Goal: Task Accomplishment & Management: Complete application form

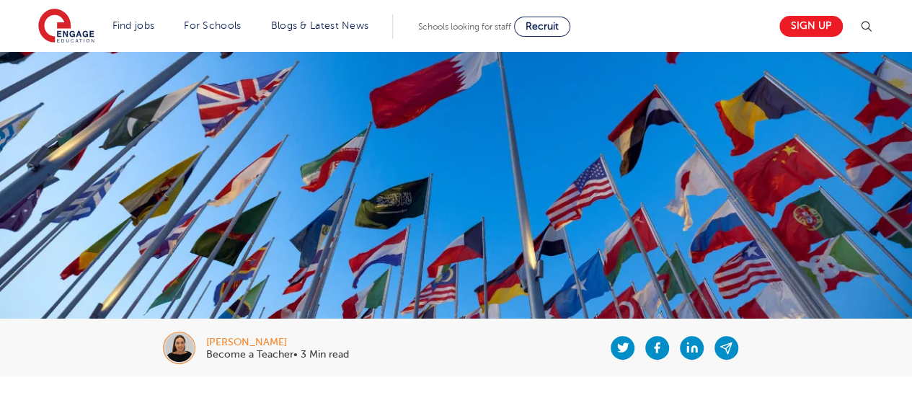
scroll to position [21, 0]
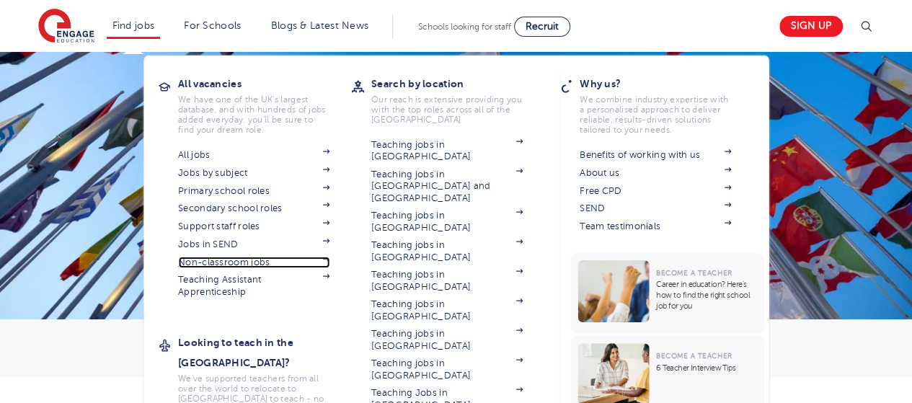
click at [243, 175] on link "Non-classroom jobs" at bounding box center [253, 263] width 151 height 12
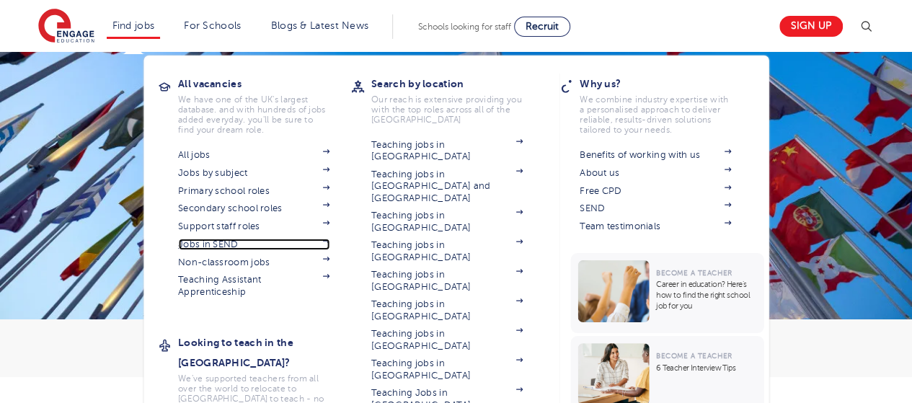
click at [216, 175] on link "Jobs in SEND" at bounding box center [253, 245] width 151 height 12
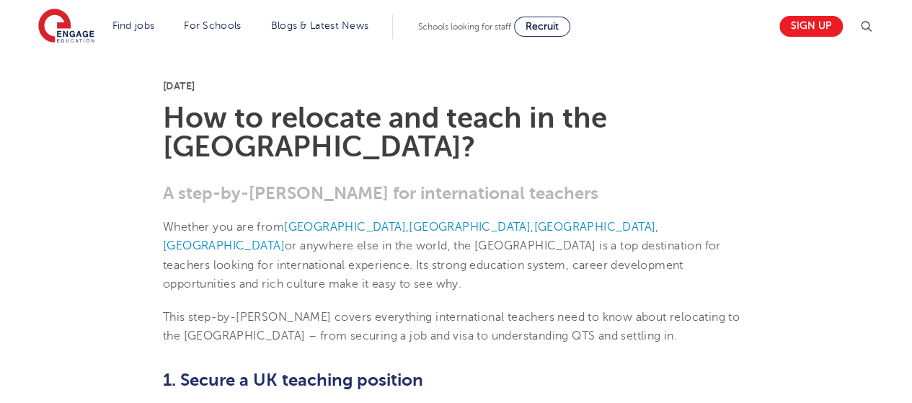
scroll to position [348, 0]
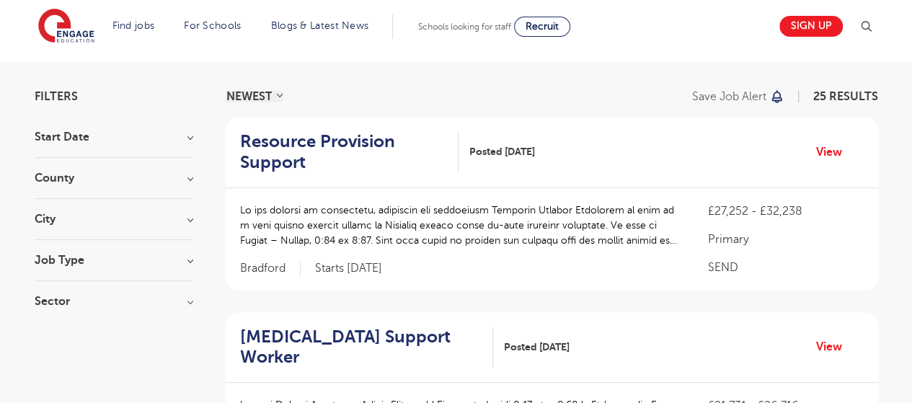
scroll to position [82, 0]
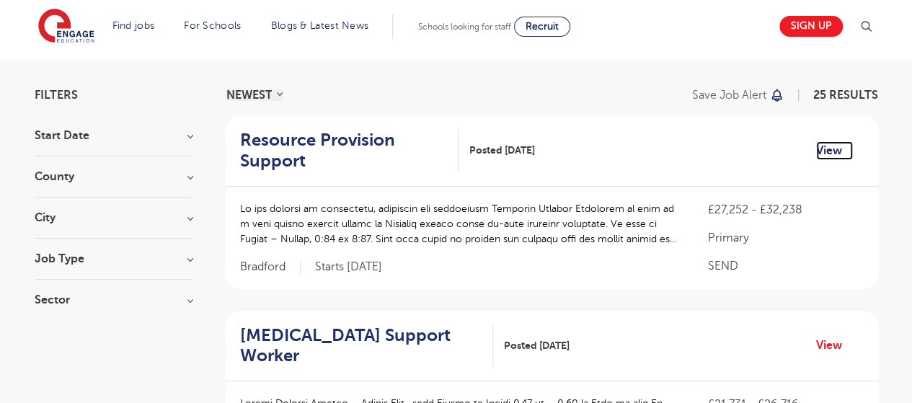
click at [822, 146] on link "View" at bounding box center [834, 150] width 37 height 19
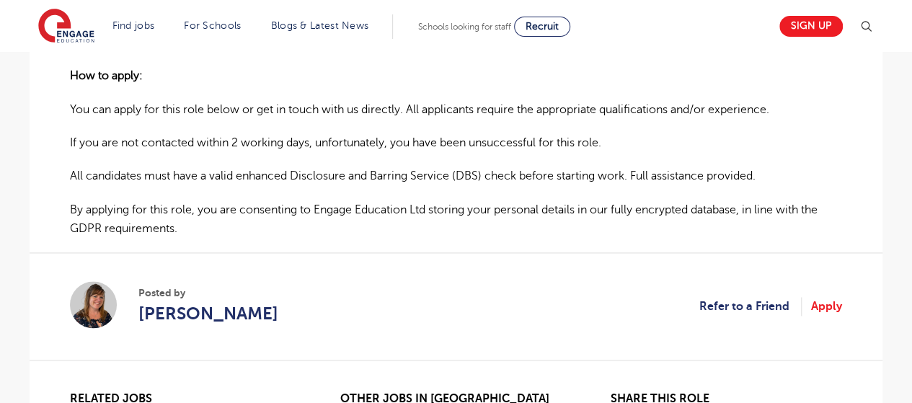
scroll to position [816, 0]
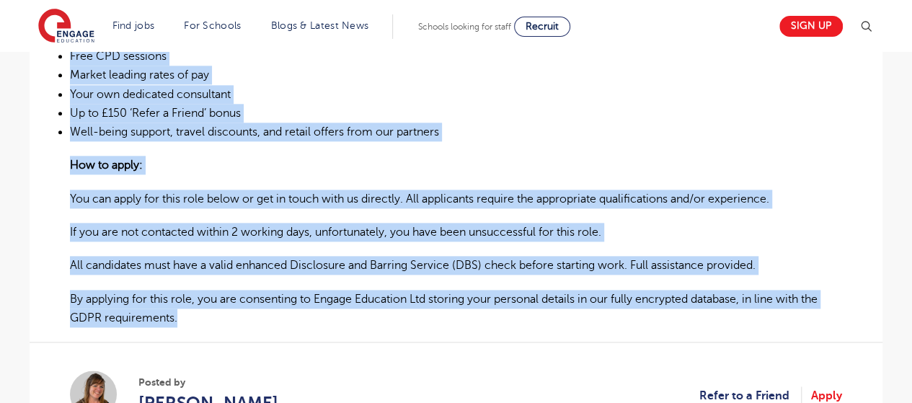
drag, startPoint x: 71, startPoint y: 85, endPoint x: 256, endPoint y: 315, distance: 295.5
click at [256, 315] on section "Resource Provision Support Posted 10/09/25 Refer to a Friend Apply £27,252 - £3…" at bounding box center [456, 23] width 853 height 1307
copy section "Resource Provision Support Posted 10/09/25 Refer to a Friend Apply £27,252 - £3…"
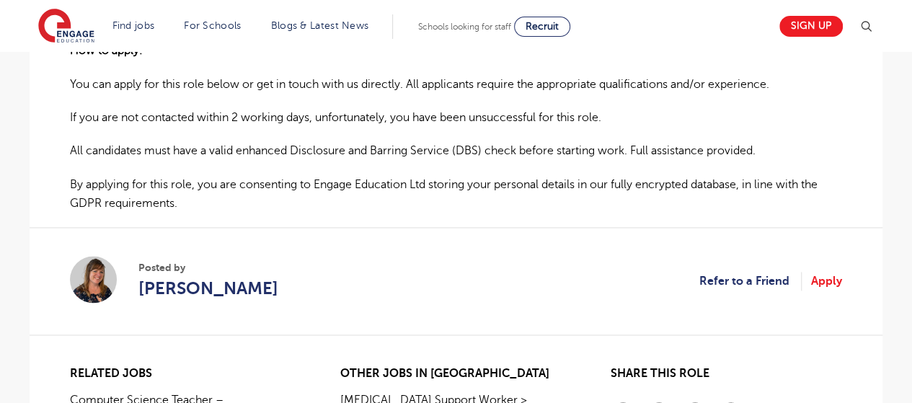
scroll to position [959, 0]
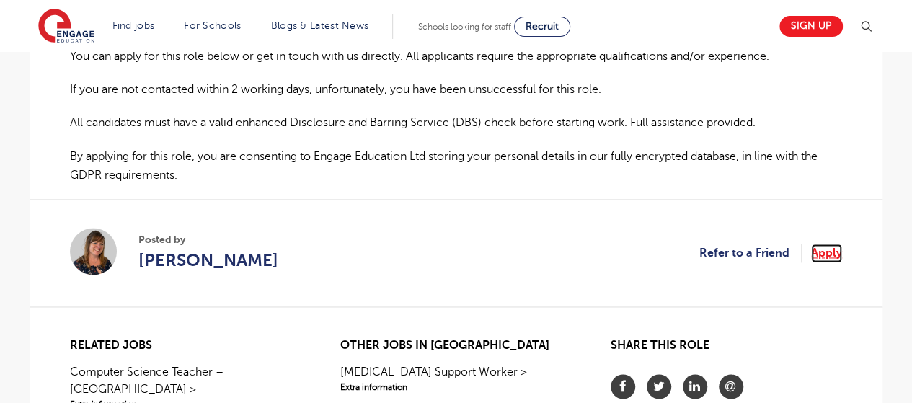
click at [829, 255] on link "Apply" at bounding box center [826, 253] width 31 height 19
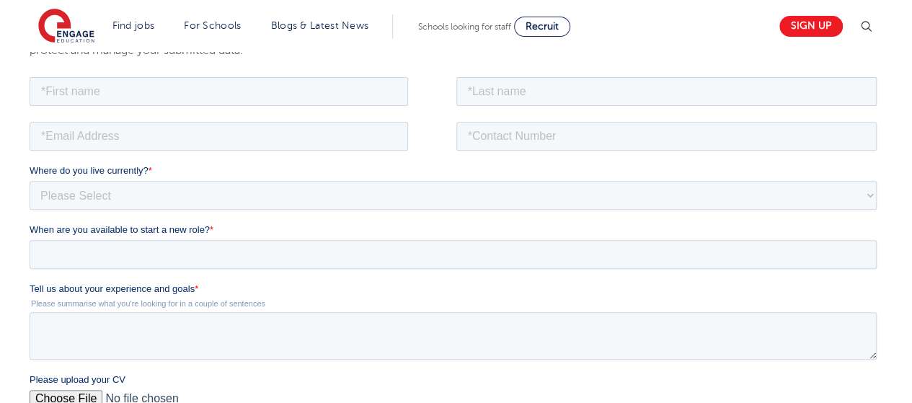
scroll to position [233, 0]
drag, startPoint x: 56, startPoint y: 367, endPoint x: 199, endPoint y: 284, distance: 165.8
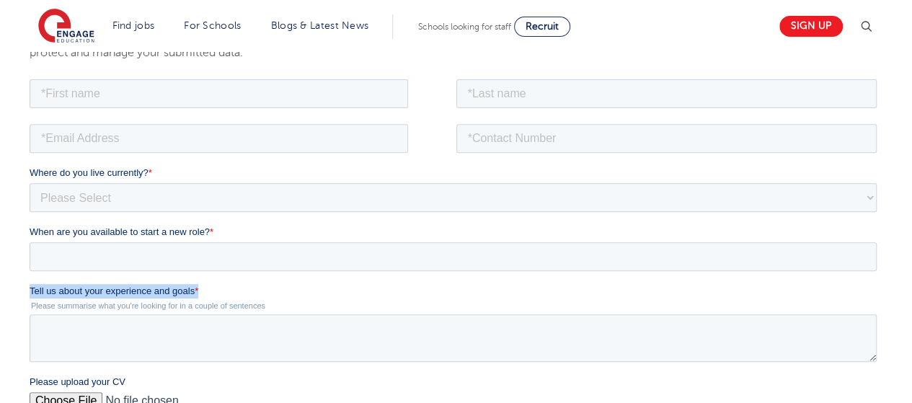
drag, startPoint x: 199, startPoint y: 284, endPoint x: 54, endPoint y: 364, distance: 165.3
click at [30, 288] on html "Job Position Job Sector Job ID Job Number Job Owner Where do you live currently…" at bounding box center [456, 344] width 853 height 536
copy label "Tell us about your experience and goals *"
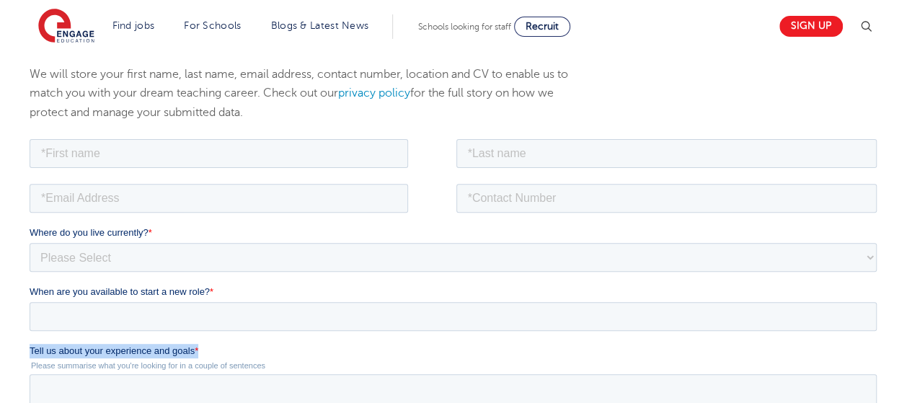
scroll to position [172, 0]
click at [307, 272] on fieldset "Where do you live currently? * Please Select UK Canada Ireland Australia New Ze…" at bounding box center [456, 255] width 853 height 59
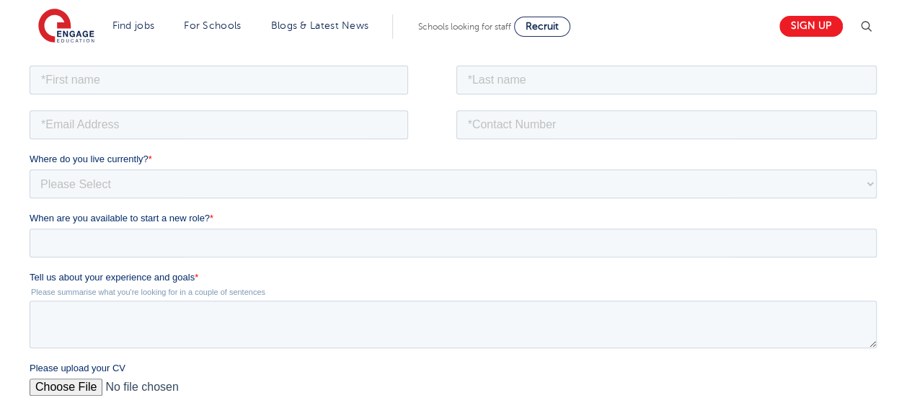
scroll to position [247, 0]
paste textarea "My recent experience as a domiciliary carer has given me a strong foundation in…"
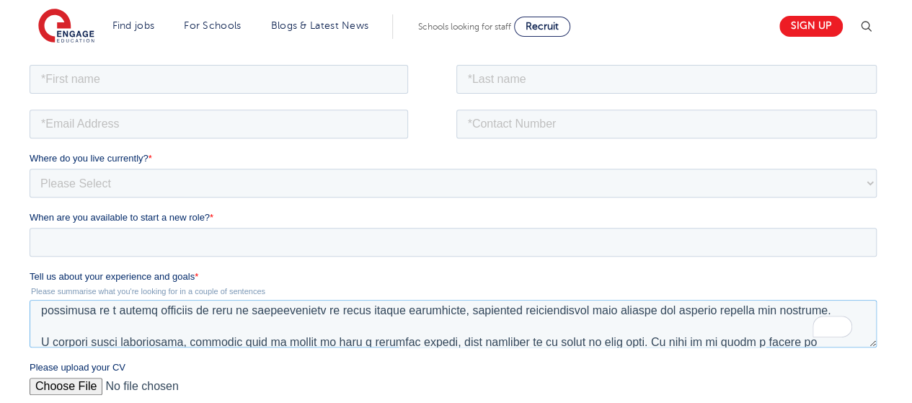
scroll to position [0, 0]
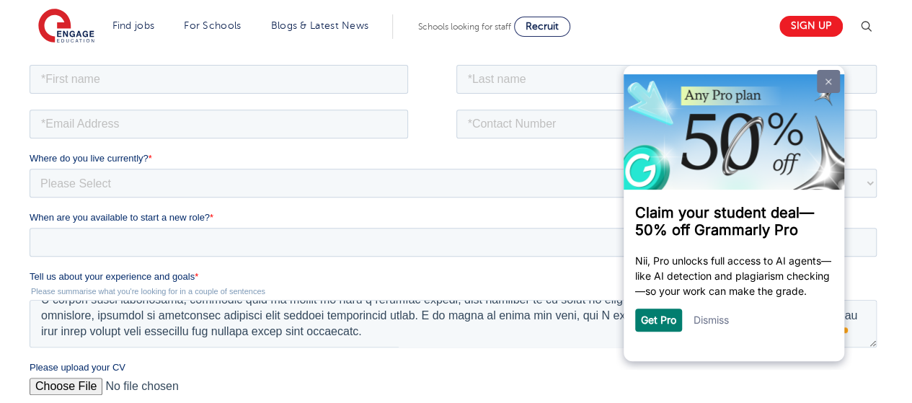
click at [830, 80] on img at bounding box center [829, 81] width 6 height 6
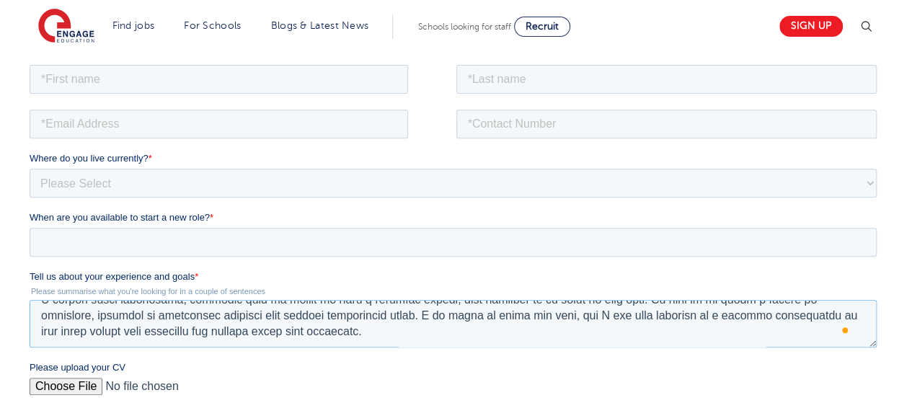
type textarea "My recent experience as a domiciliary carer has provided me with a strong found…"
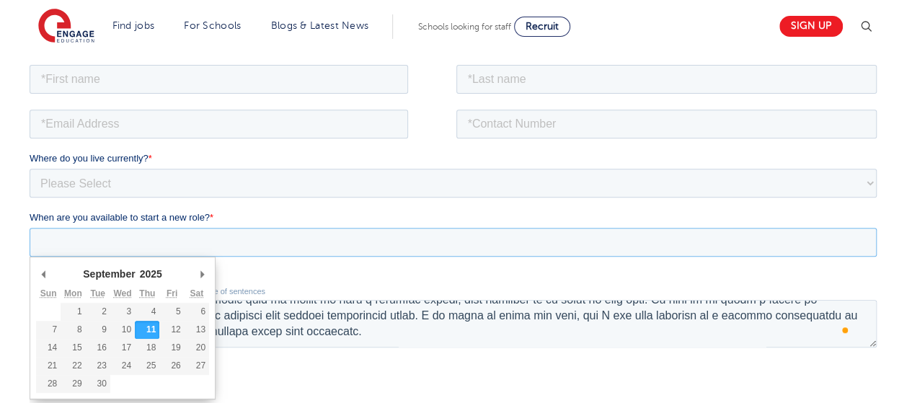
click at [138, 245] on input "When are you available to start a new role? *" at bounding box center [453, 241] width 847 height 29
type div "2025-10-01"
type input "2025/10/01"
click at [221, 238] on input "2025/10/01" at bounding box center [453, 241] width 847 height 29
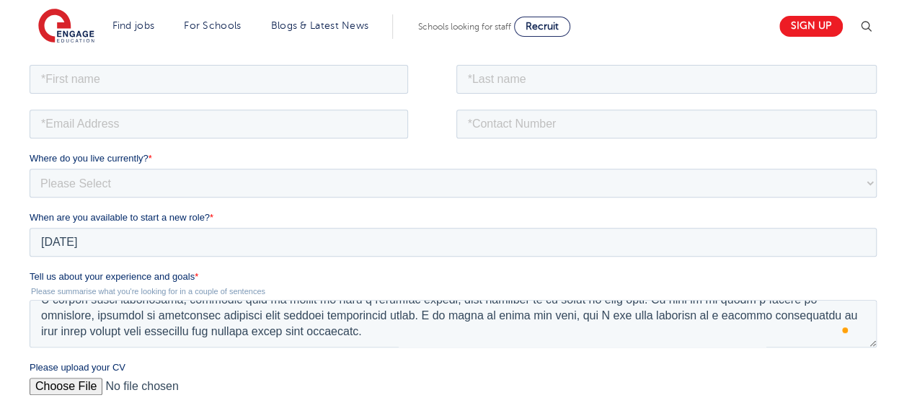
click at [239, 213] on label "When are you available to start a new role? *" at bounding box center [456, 217] width 853 height 14
click at [239, 227] on input "2025/10/01" at bounding box center [453, 241] width 847 height 29
click at [230, 198] on fieldset "Where do you live currently? * Please Select UK Canada Ireland Australia New Ze…" at bounding box center [456, 180] width 853 height 59
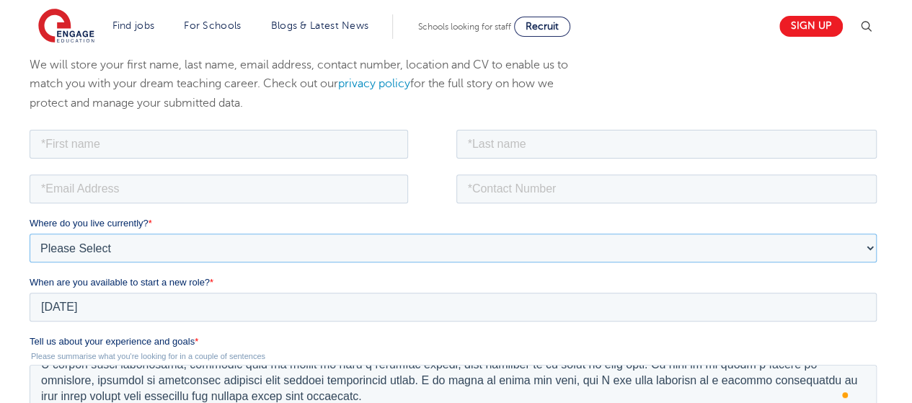
click at [169, 252] on select "Please Select UK Canada Ireland Australia New Zealand Europe USA South Africa J…" at bounding box center [453, 247] width 847 height 29
select select "UK"
click at [30, 233] on select "Please Select UK Canada Ireland Australia New Zealand Europe USA South Africa J…" at bounding box center [453, 247] width 847 height 29
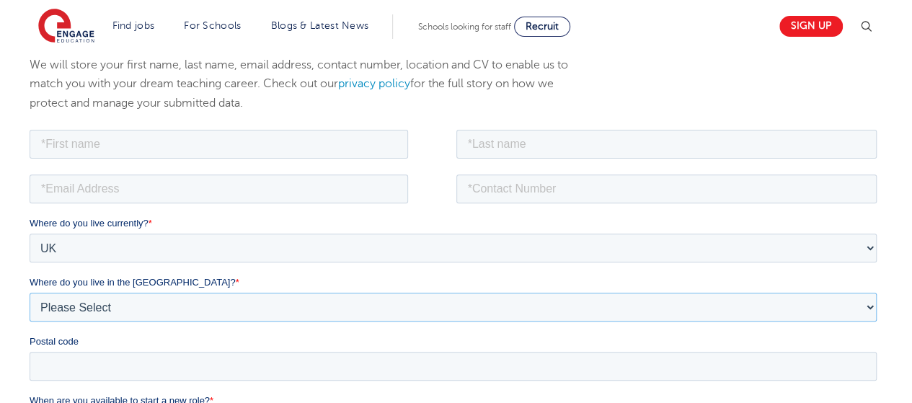
click at [138, 300] on select "Please Select Overseas Barnsley Bedfordshire Berkshire Bournemouth Bracknell Fo…" at bounding box center [453, 306] width 847 height 29
select select "Lincolnshire"
click at [30, 292] on select "Please Select Overseas Barnsley Bedfordshire Berkshire Bournemouth Bracknell Fo…" at bounding box center [453, 306] width 847 height 29
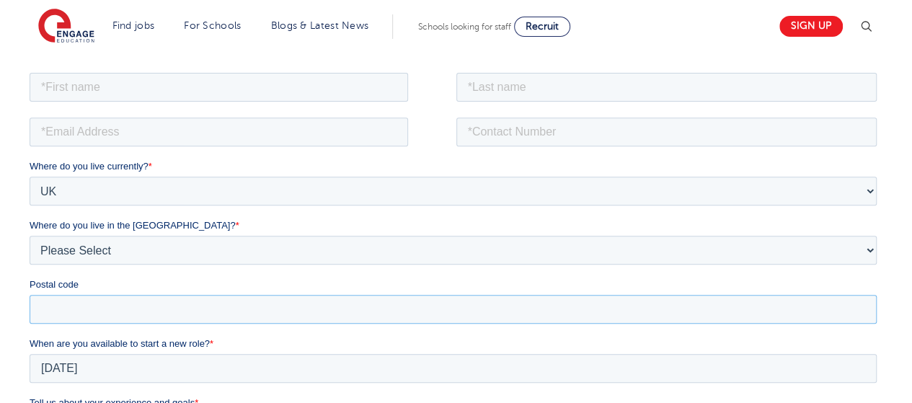
drag, startPoint x: 166, startPoint y: 263, endPoint x: 166, endPoint y: 320, distance: 57.0
click at [166, 320] on input "Postal code" at bounding box center [453, 308] width 847 height 29
type input "DN21 2NP"
type input "Obed"
type input "Nuetey"
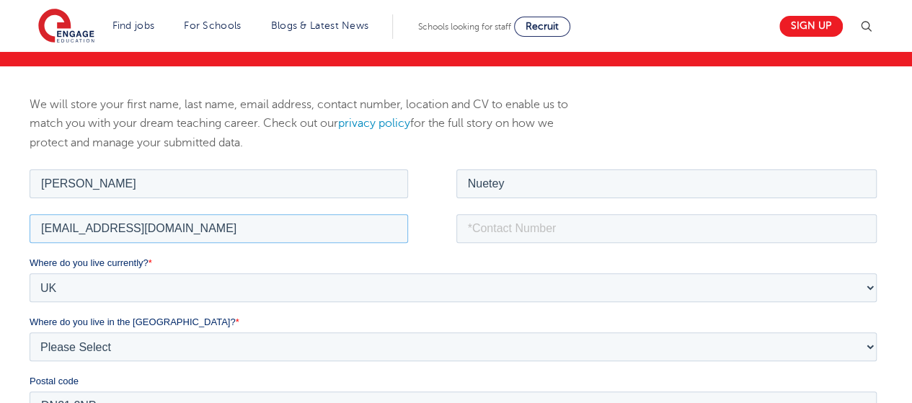
click at [258, 225] on input "curtisnuetey@gmail.com" at bounding box center [219, 227] width 379 height 29
type input "obedniinuetey@gmail.com"
click at [589, 219] on input "tel" at bounding box center [667, 227] width 421 height 29
type input "07741145448"
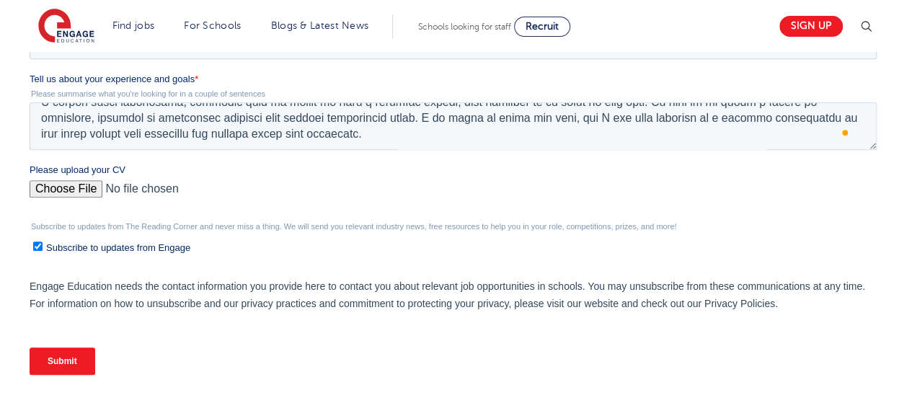
click at [37, 250] on input "Subscribe to updates from Engage" at bounding box center [37, 246] width 9 height 9
checkbox input "true"
click at [40, 192] on input "Please upload your CV" at bounding box center [453, 194] width 847 height 29
type input "C:\fakepath\ENGAGE EDUCATION.pdf"
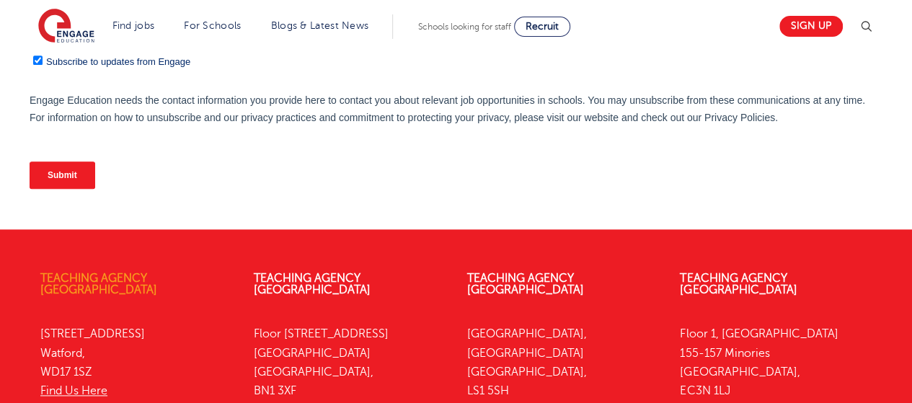
scroll to position [747, 0]
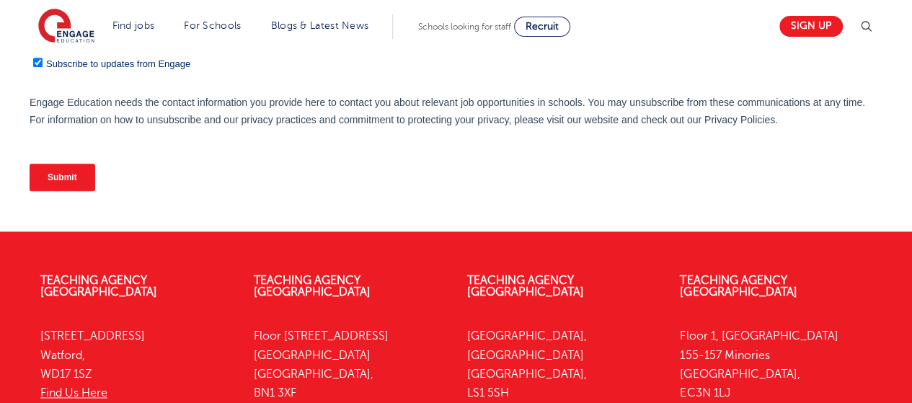
click at [54, 172] on input "Submit" at bounding box center [63, 177] width 66 height 27
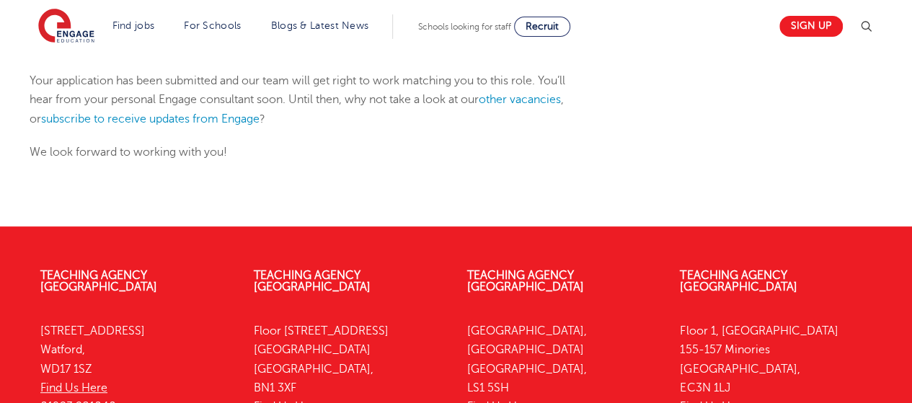
scroll to position [242, 0]
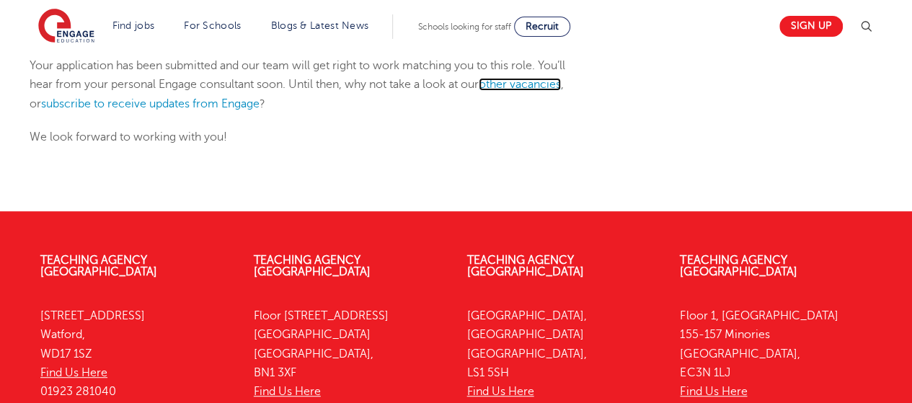
click at [516, 86] on link "other vacancies" at bounding box center [520, 84] width 82 height 13
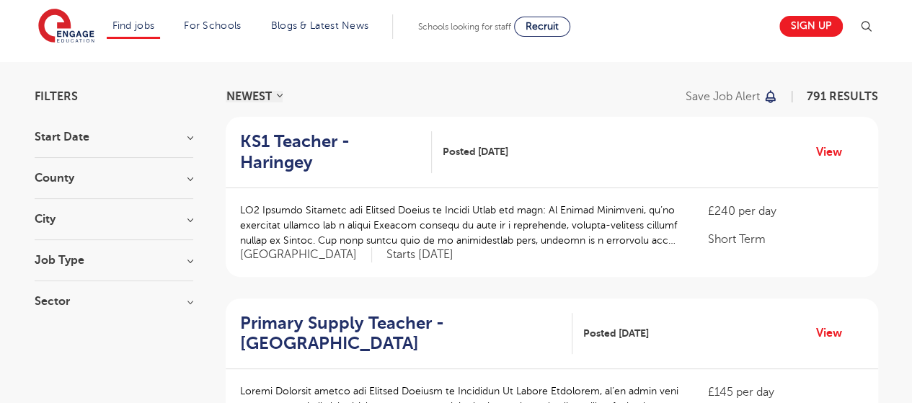
scroll to position [85, 0]
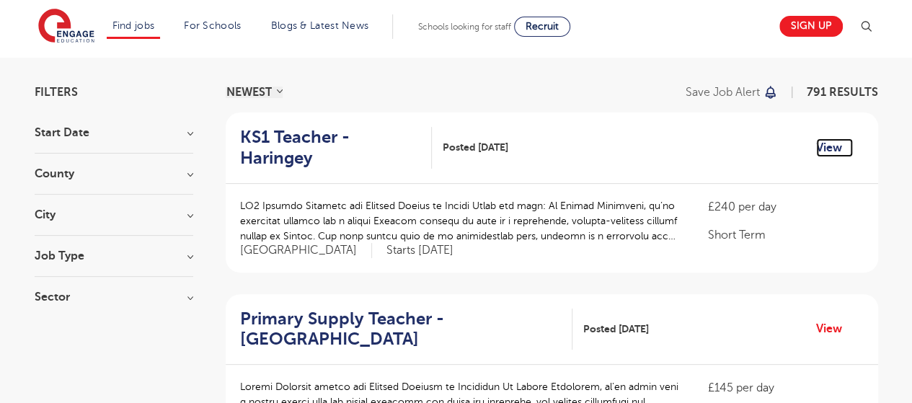
click at [835, 138] on link "View" at bounding box center [834, 147] width 37 height 19
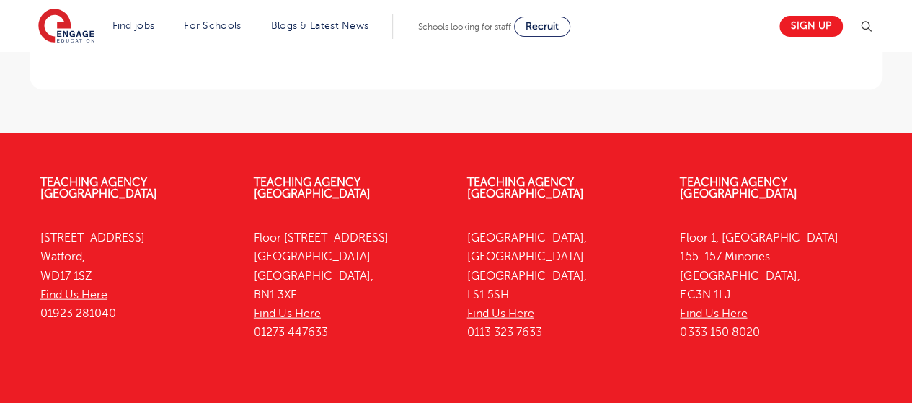
scroll to position [1497, 0]
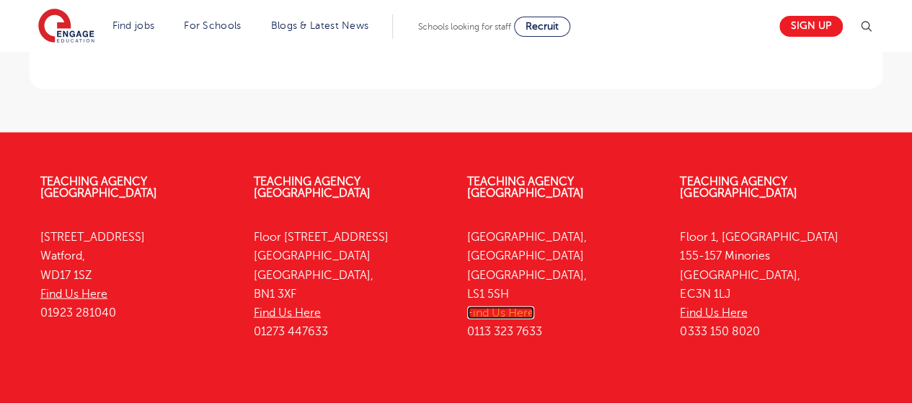
click at [508, 307] on link "Find Us Here" at bounding box center [500, 313] width 67 height 13
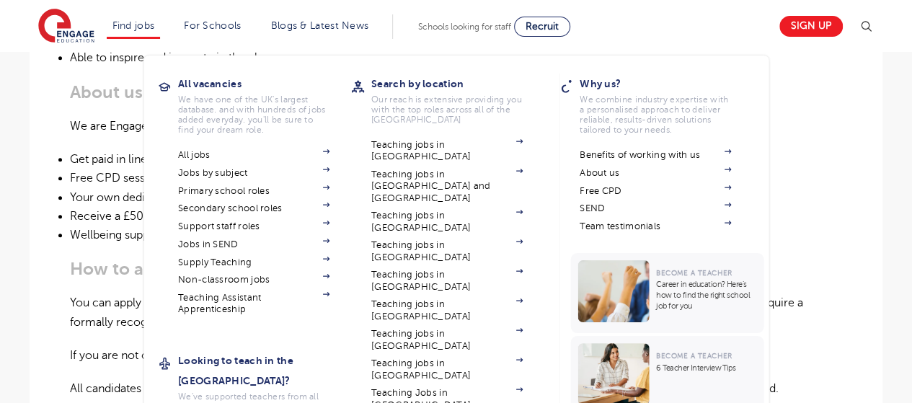
scroll to position [744, 0]
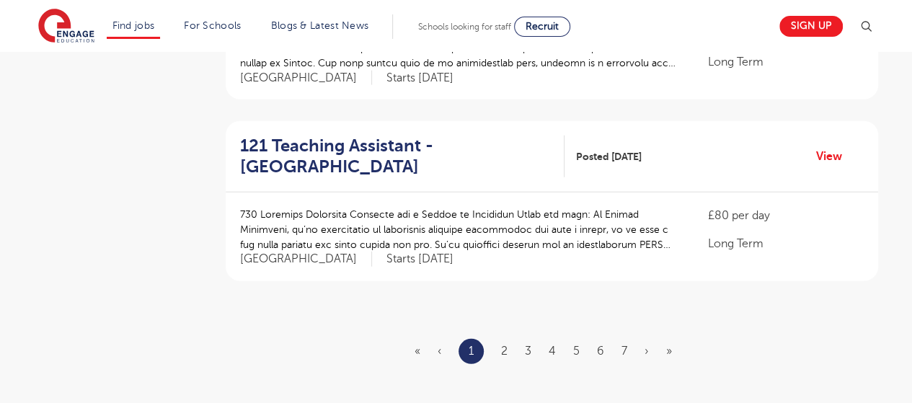
scroll to position [1710, 0]
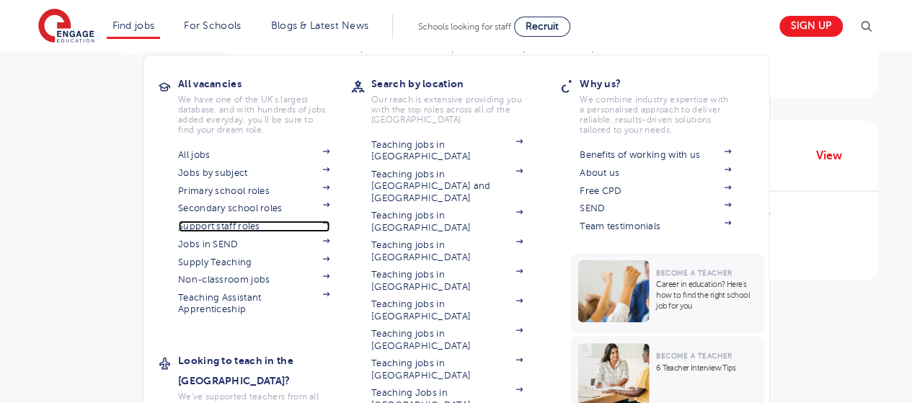
click at [235, 223] on link "Support staff roles" at bounding box center [253, 227] width 151 height 12
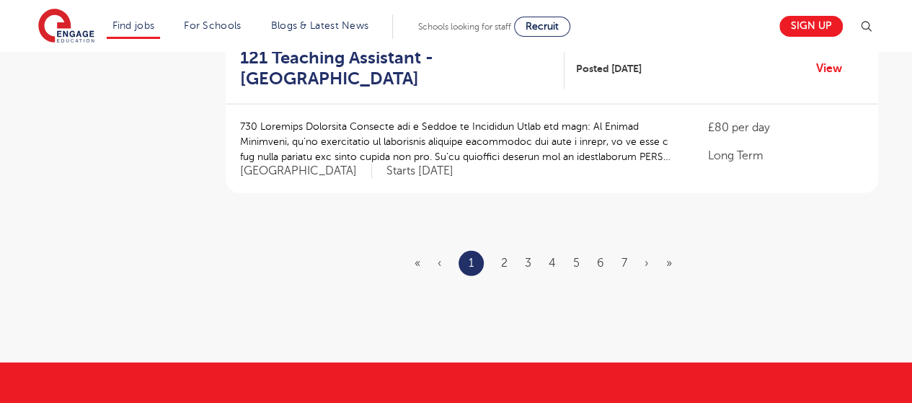
scroll to position [1818, 0]
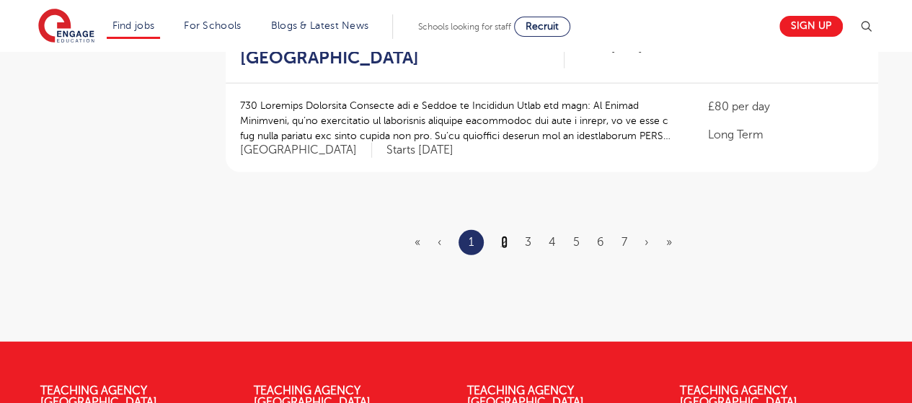
click at [504, 236] on link "2" at bounding box center [504, 242] width 6 height 13
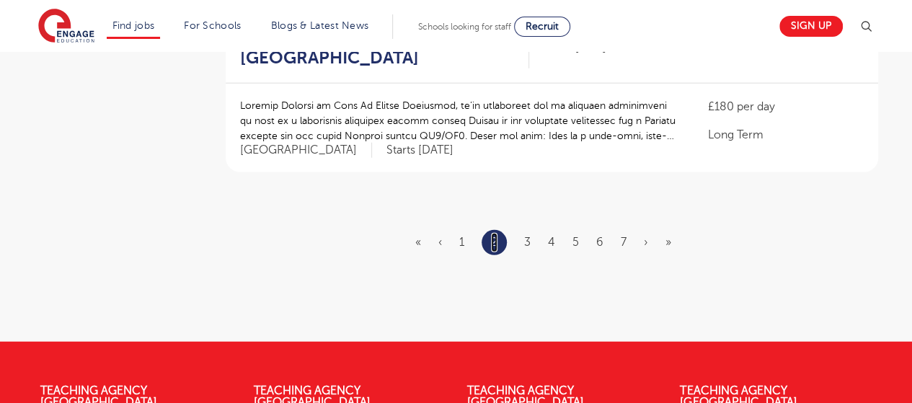
scroll to position [0, 0]
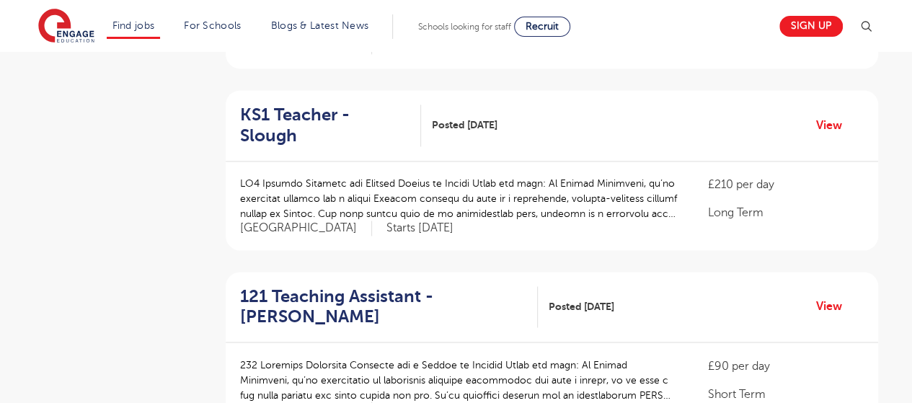
scroll to position [1023, 0]
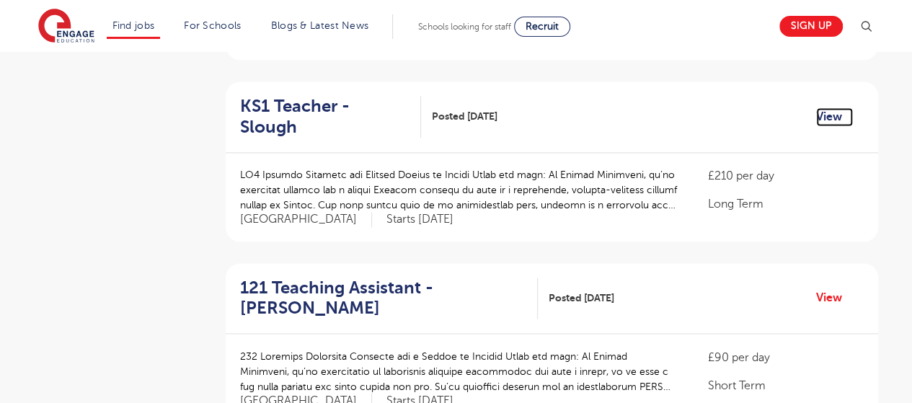
click at [823, 108] on link "View" at bounding box center [834, 116] width 37 height 19
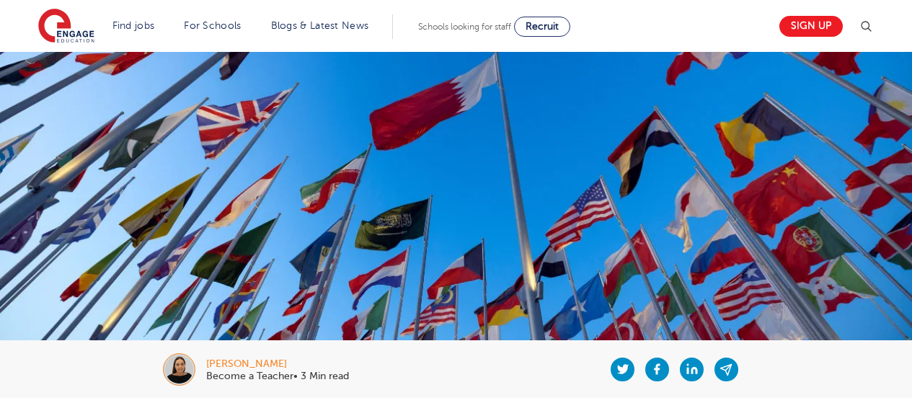
scroll to position [348, 0]
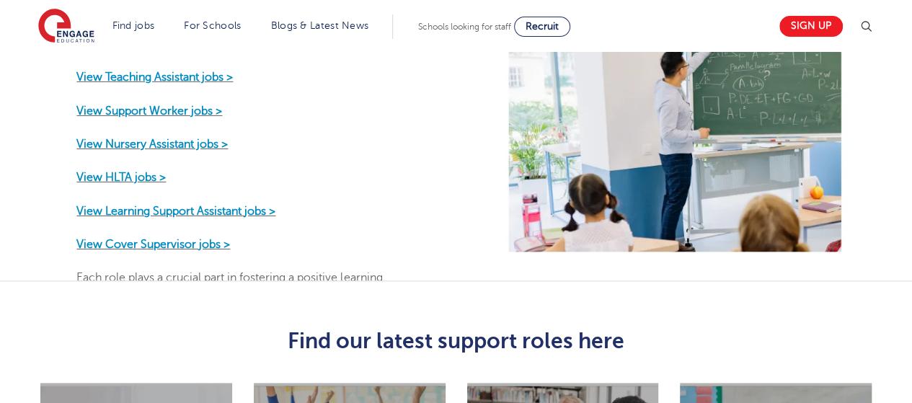
scroll to position [731, 0]
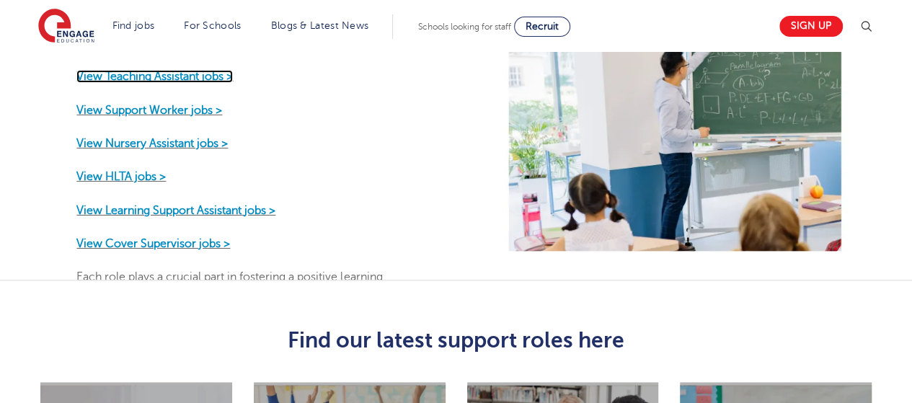
click at [188, 83] on strong "View Teaching Assistant jobs >" at bounding box center [154, 76] width 157 height 13
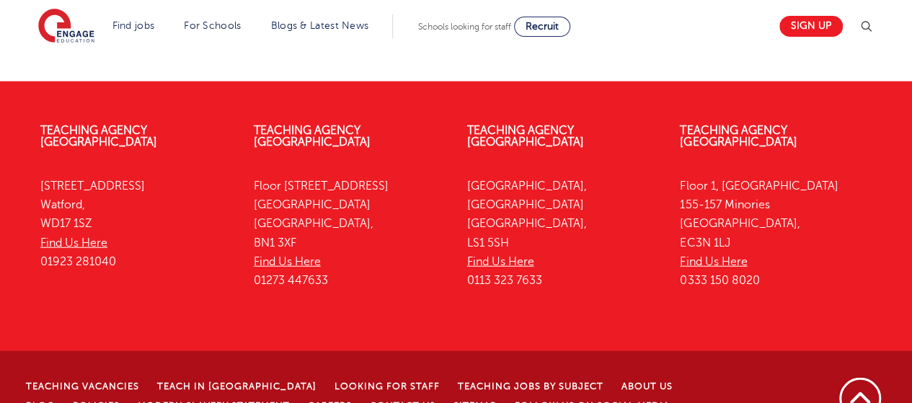
scroll to position [1730, 0]
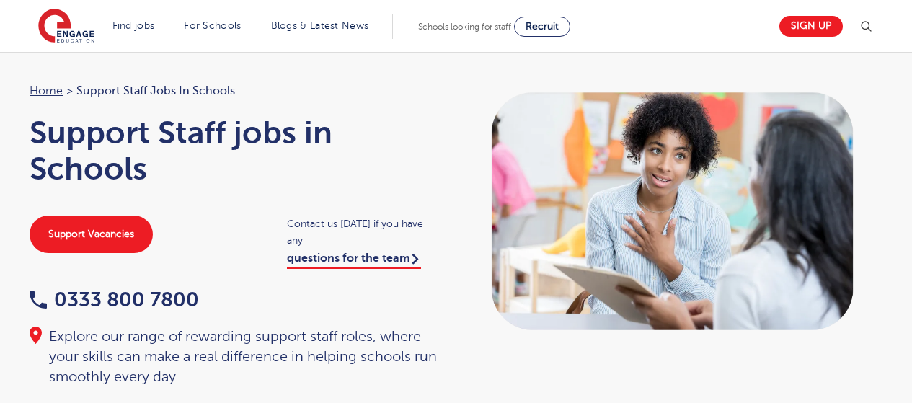
scroll to position [731, 0]
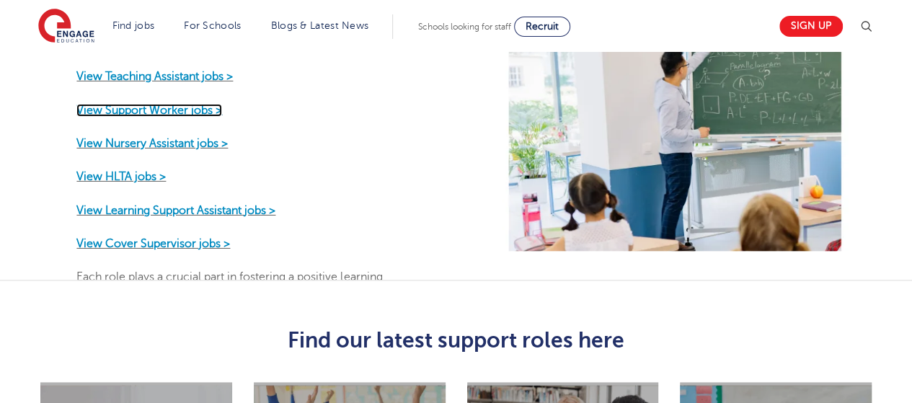
click at [167, 116] on strong "View Support Worker jobs >" at bounding box center [149, 109] width 146 height 13
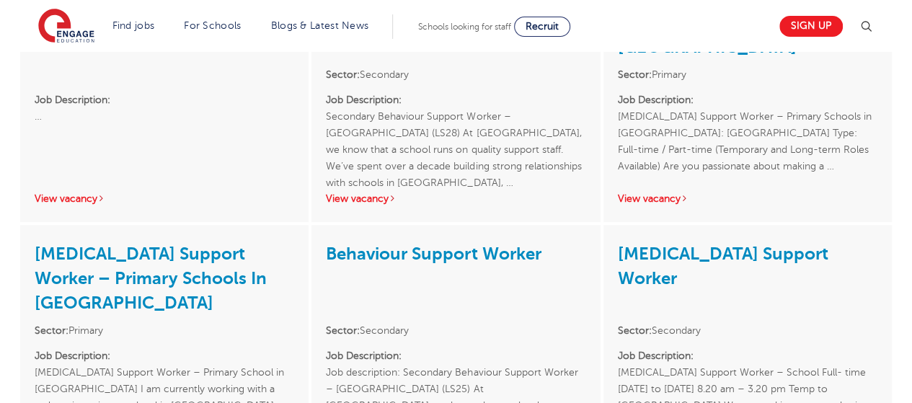
scroll to position [374, 0]
click at [189, 236] on div "[MEDICAL_DATA] Support Worker – Primary Schools In [GEOGRAPHIC_DATA] Sector: Pr…" at bounding box center [164, 352] width 289 height 253
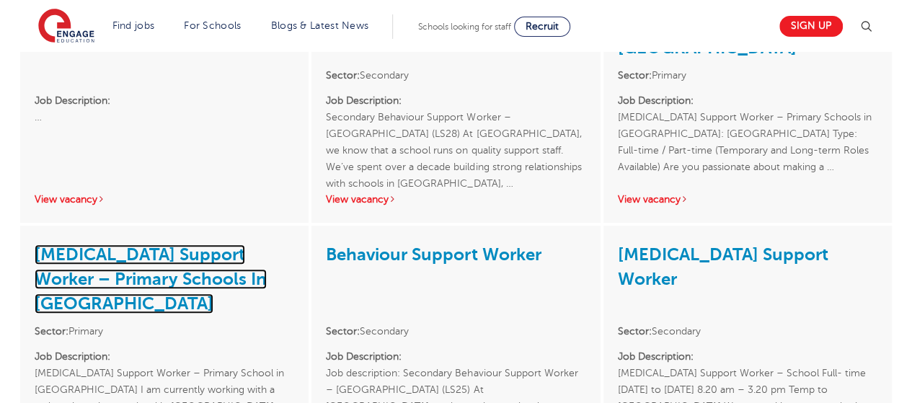
click at [170, 254] on link "[MEDICAL_DATA] Support Worker – Primary Schools In [GEOGRAPHIC_DATA]" at bounding box center [151, 279] width 232 height 69
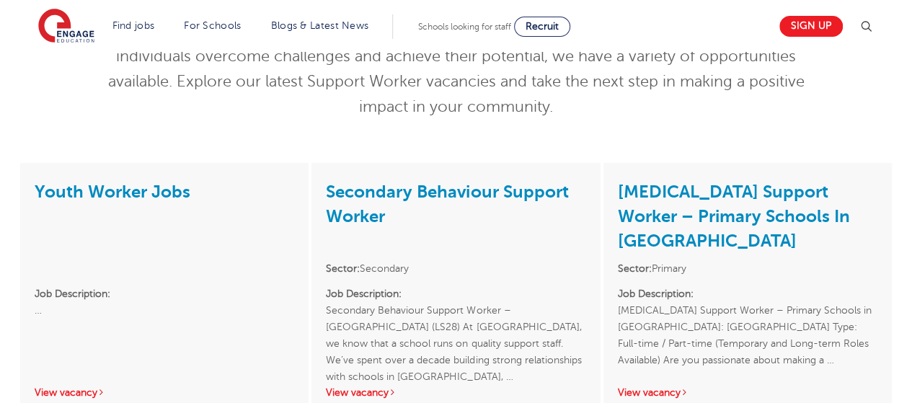
scroll to position [180, 0]
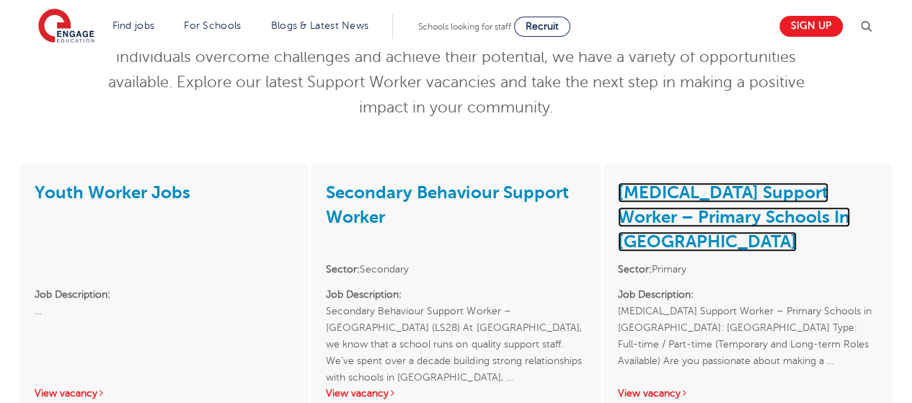
click at [674, 240] on link "Autism Support Worker – Primary Schools In Huddersfield" at bounding box center [734, 216] width 232 height 69
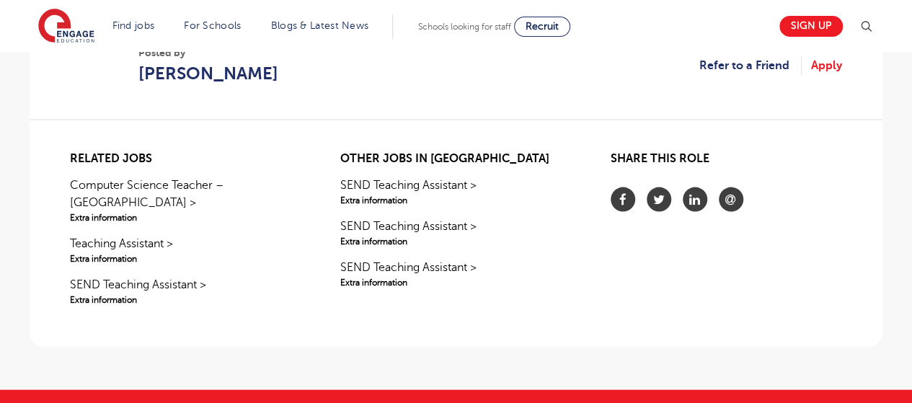
scroll to position [1417, 0]
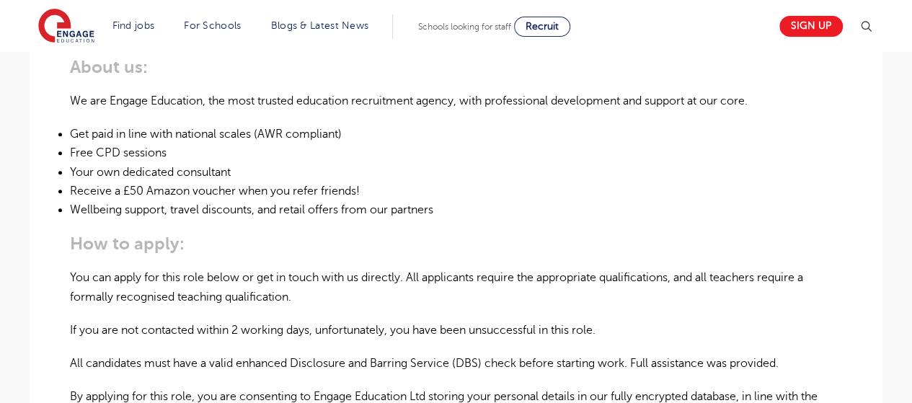
scroll to position [778, 0]
